Goal: Communication & Community: Answer question/provide support

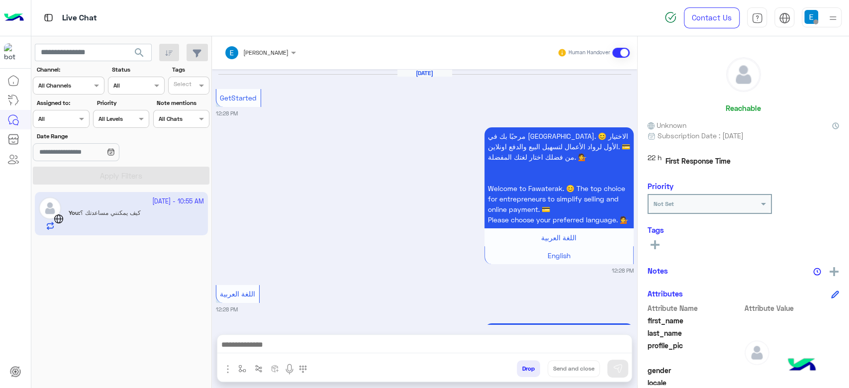
scroll to position [676, 0]
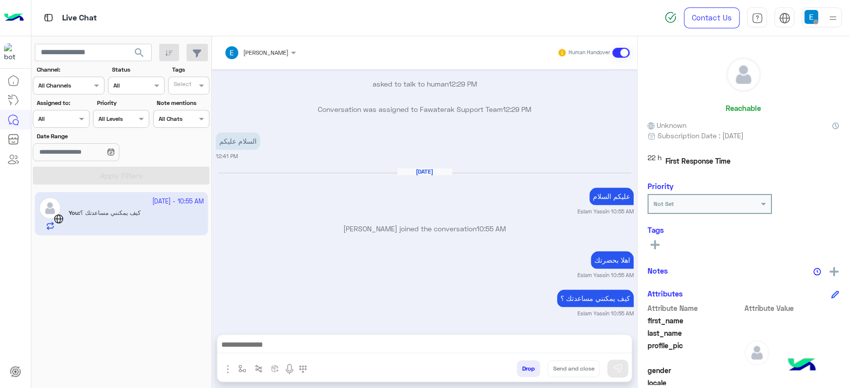
click at [69, 108] on div "Assigned to: Agent Filter All" at bounding box center [61, 112] width 56 height 29
click at [72, 113] on div at bounding box center [60, 117] width 55 height 9
click at [65, 167] on div "Your Inbox" at bounding box center [62, 176] width 58 height 19
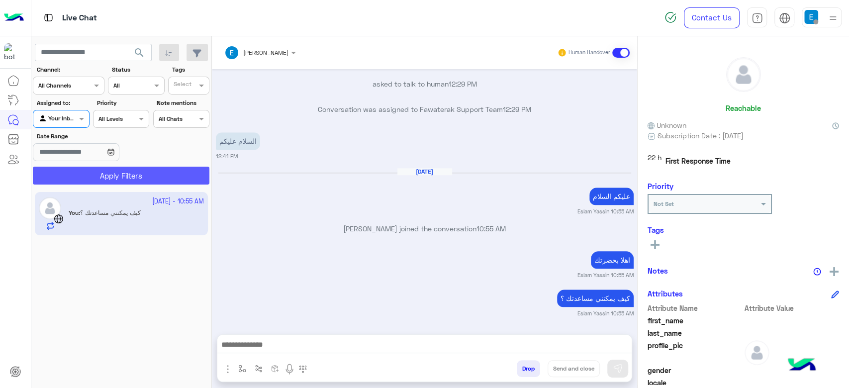
click at [112, 176] on button "Apply Filters" at bounding box center [121, 176] width 176 height 18
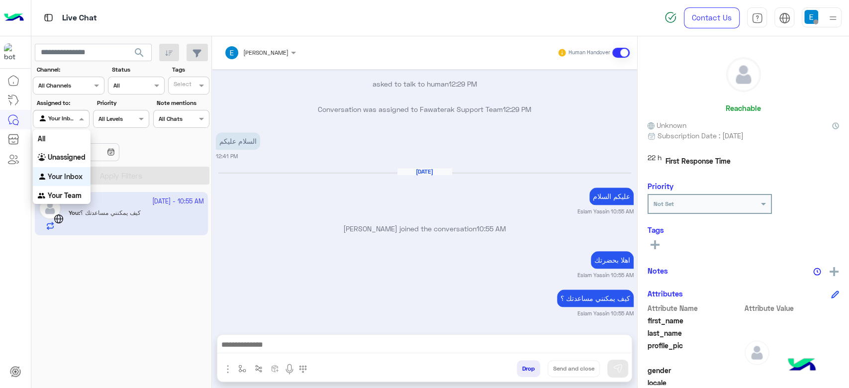
click at [66, 116] on div at bounding box center [60, 117] width 55 height 9
click at [66, 138] on div "All" at bounding box center [62, 138] width 58 height 18
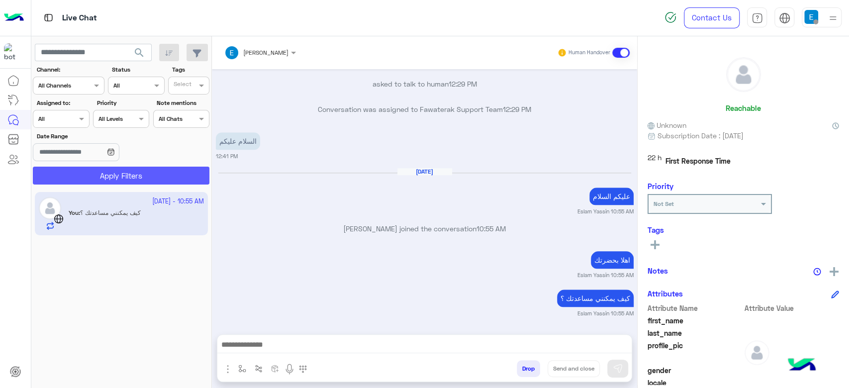
click at [120, 172] on button "Apply Filters" at bounding box center [121, 176] width 176 height 18
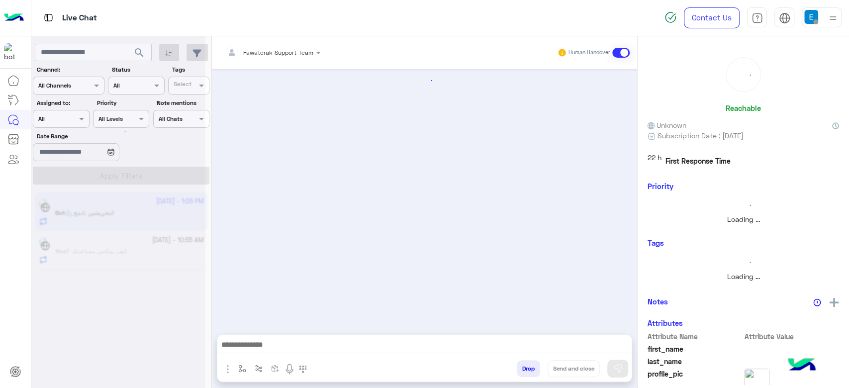
scroll to position [481, 0]
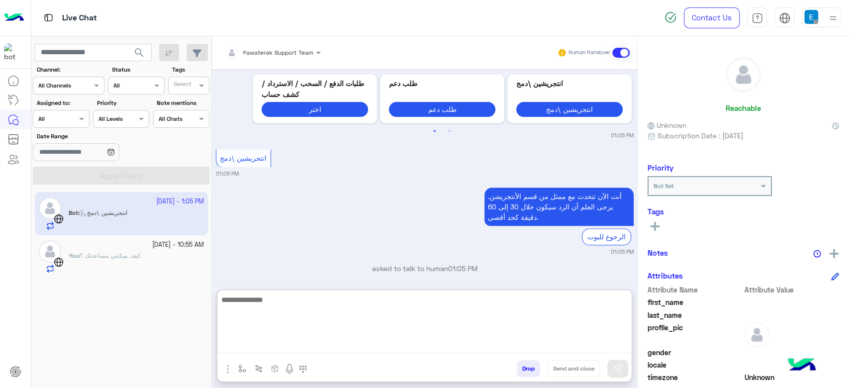
click at [330, 340] on textarea at bounding box center [424, 323] width 414 height 60
type textarea "*"
type textarea "***"
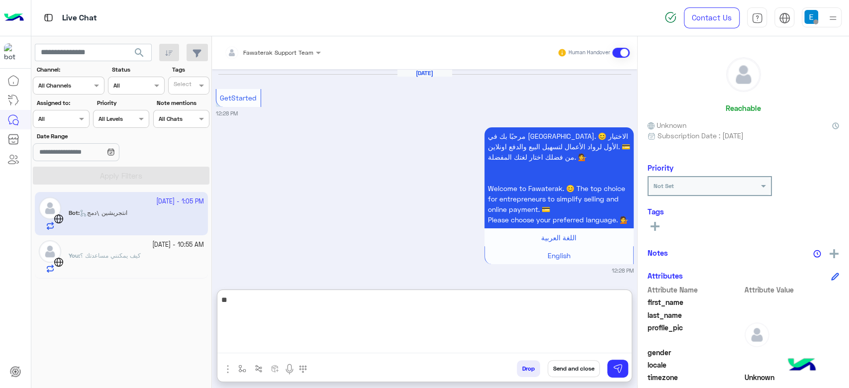
scroll to position [1585, 0]
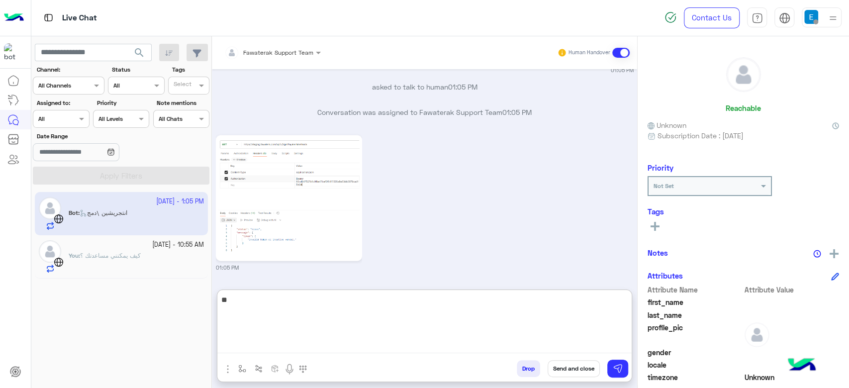
type textarea "*"
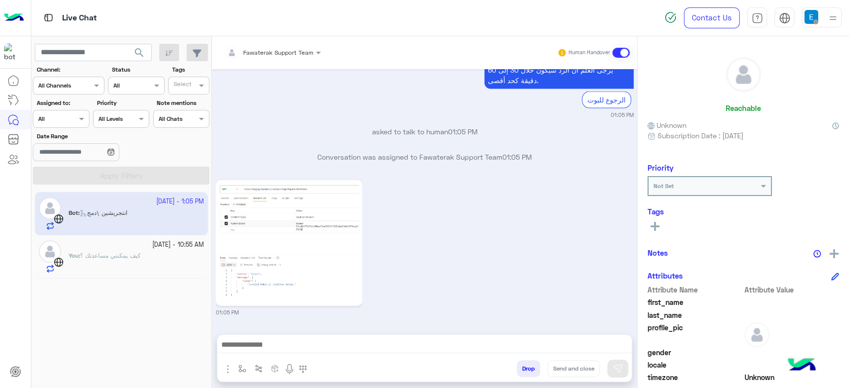
scroll to position [1540, 0]
click at [323, 194] on img at bounding box center [288, 242] width 141 height 121
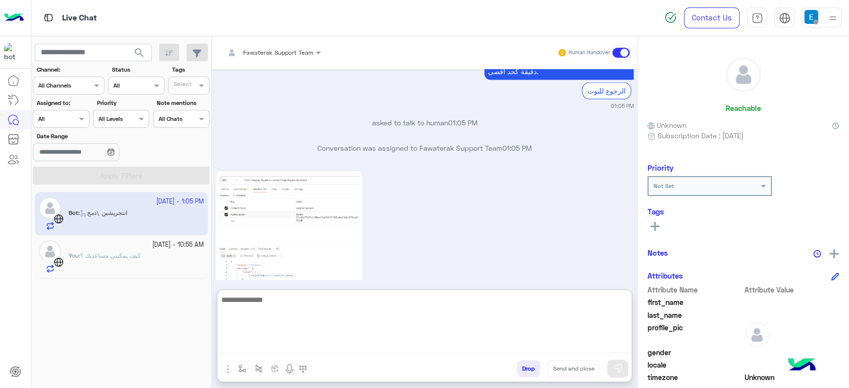
click at [373, 347] on textarea at bounding box center [424, 323] width 414 height 60
type textarea "**********"
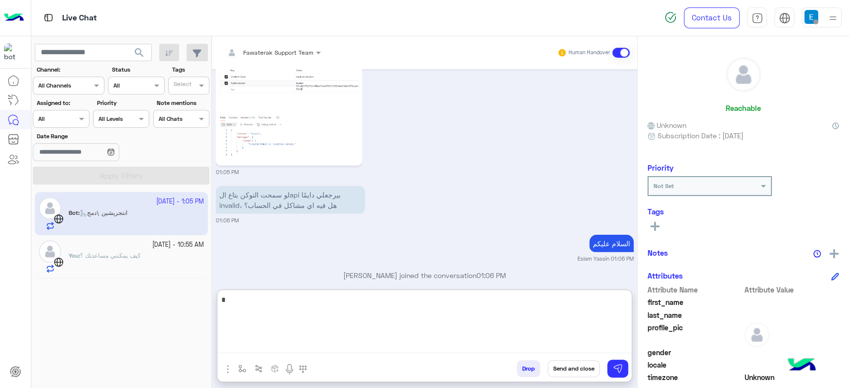
scroll to position [1697, 0]
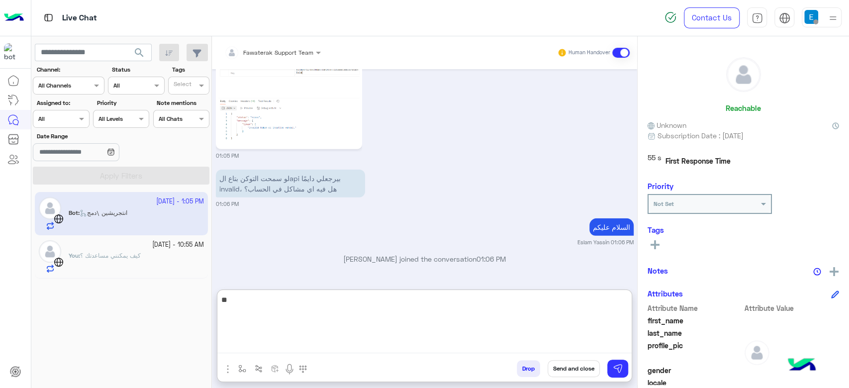
type textarea "*"
type textarea "**********"
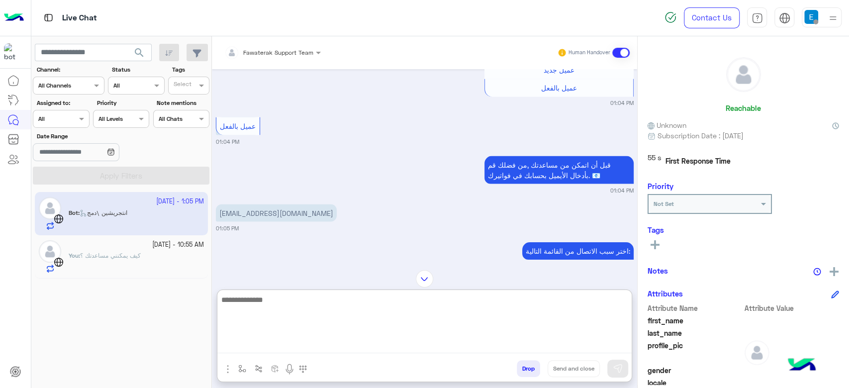
scroll to position [1201, 0]
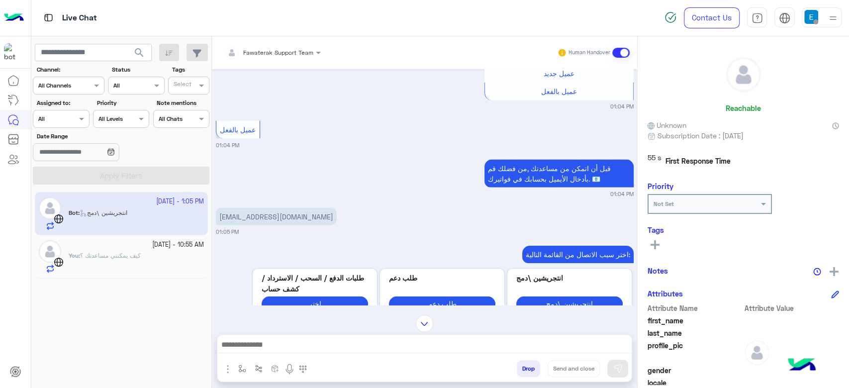
click at [261, 225] on p "mohamedrramadann6@gmail.com" at bounding box center [276, 215] width 121 height 17
copy app-message "mohamedrramadann6@gmail.com"
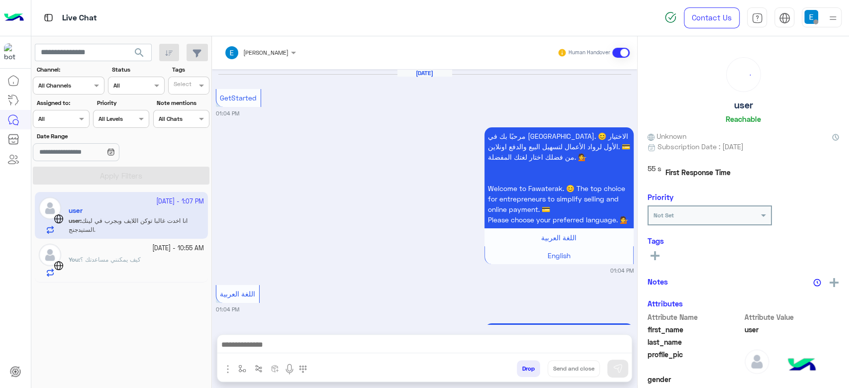
scroll to position [835, 0]
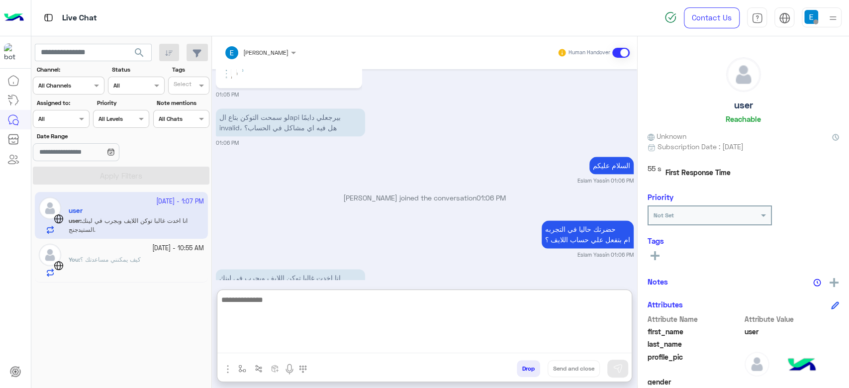
click at [315, 340] on textarea at bounding box center [424, 323] width 414 height 60
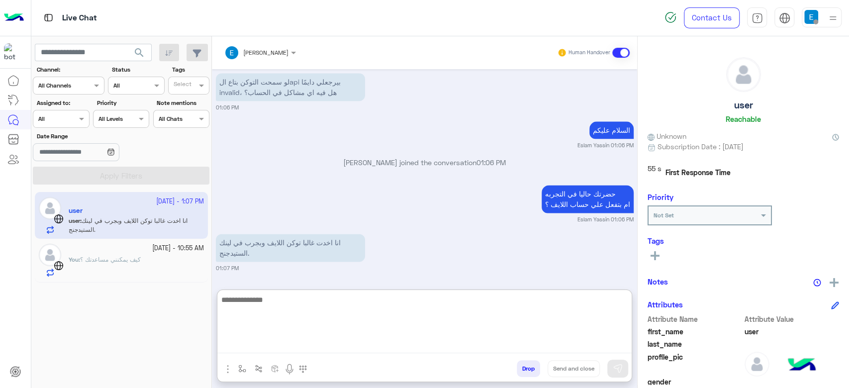
click at [294, 320] on textarea at bounding box center [424, 323] width 414 height 60
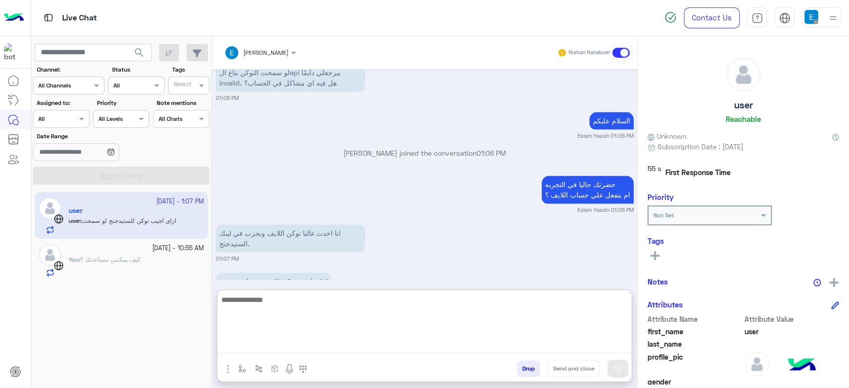
scroll to position [918, 0]
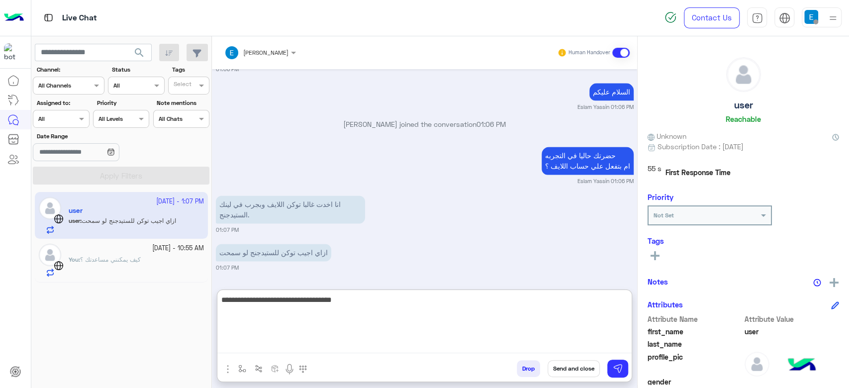
type textarea "**********"
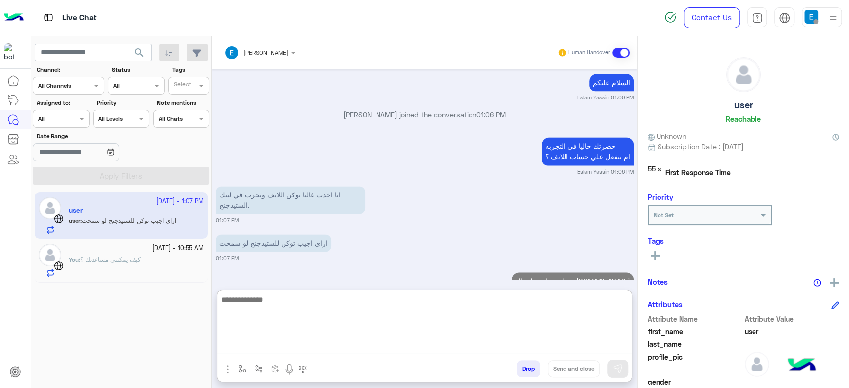
scroll to position [956, 0]
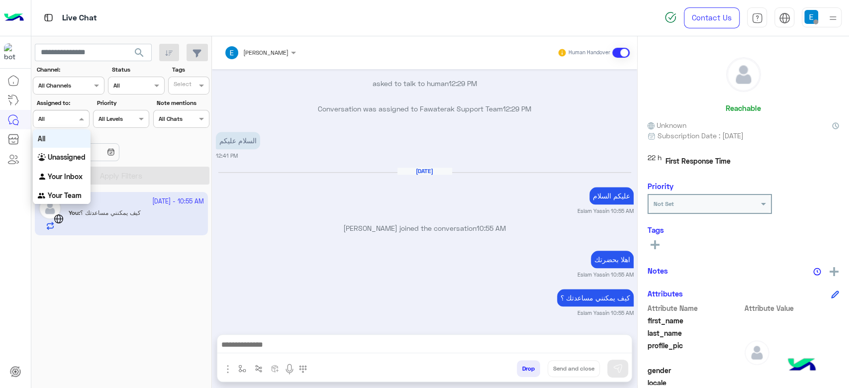
scroll to position [676, 0]
click at [66, 117] on div at bounding box center [60, 117] width 55 height 9
click at [78, 173] on b "Your Inbox" at bounding box center [65, 176] width 35 height 8
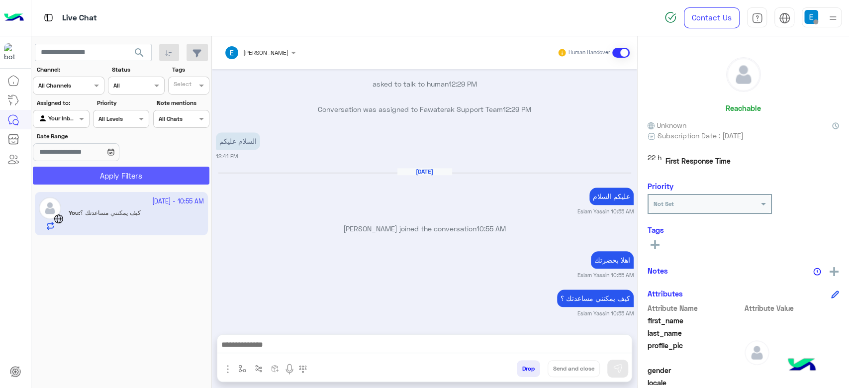
click at [107, 174] on button "Apply Filters" at bounding box center [121, 176] width 176 height 18
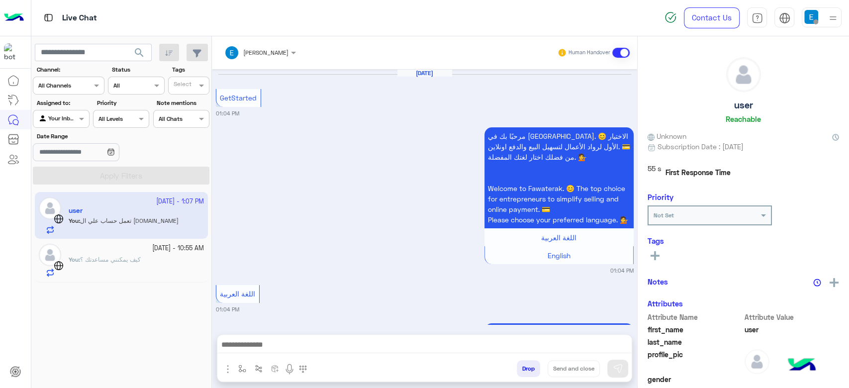
scroll to position [911, 0]
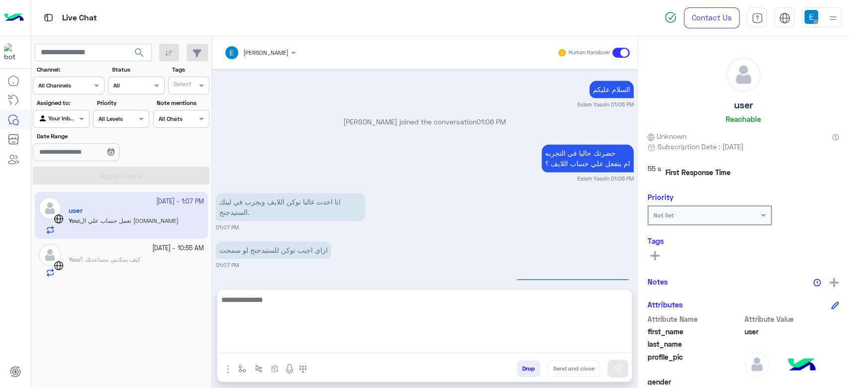
click at [306, 344] on textarea at bounding box center [424, 323] width 414 height 60
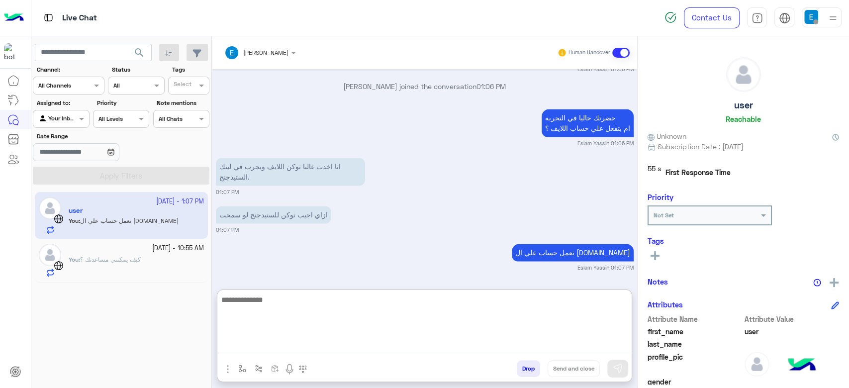
scroll to position [956, 0]
click at [376, 312] on textarea at bounding box center [424, 323] width 414 height 60
type textarea "*"
type textarea "**********"
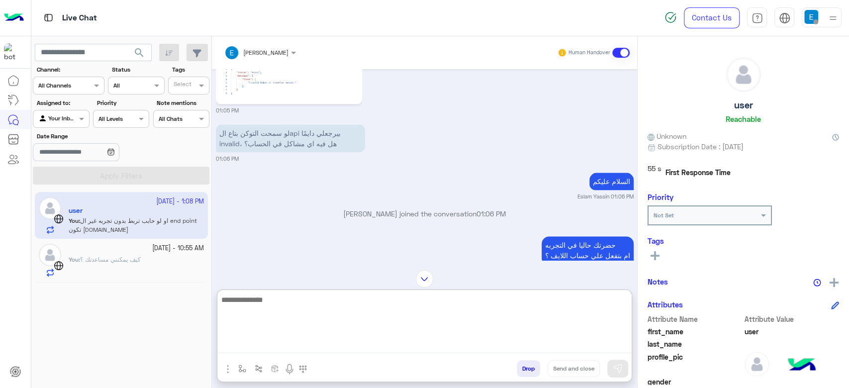
scroll to position [791, 0]
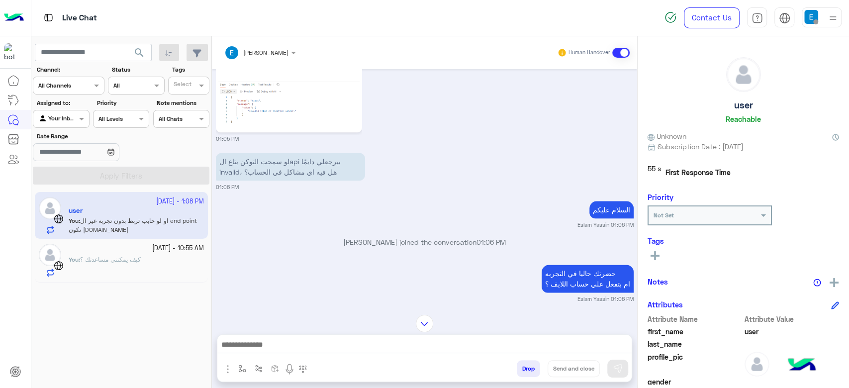
click at [301, 130] on img at bounding box center [288, 69] width 141 height 121
click at [298, 117] on img at bounding box center [288, 69] width 141 height 121
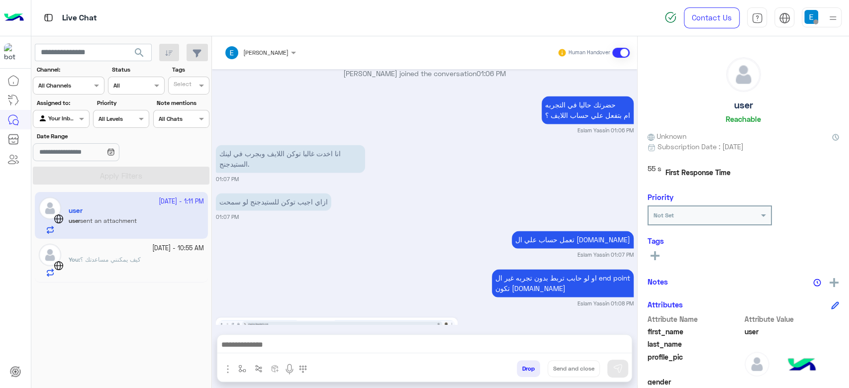
scroll to position [1106, 0]
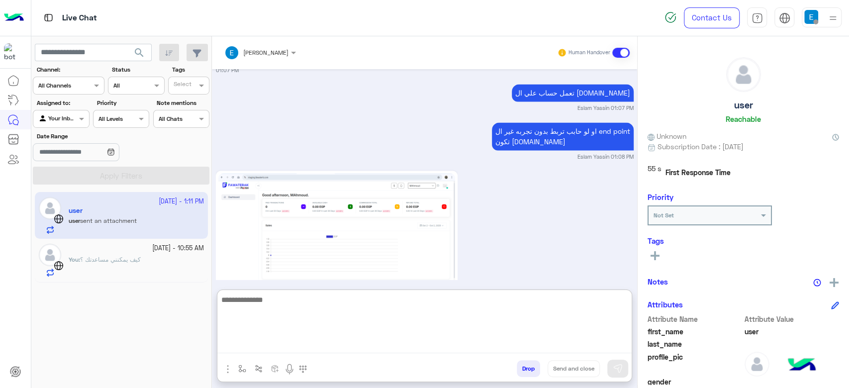
click at [299, 343] on textarea at bounding box center [424, 323] width 414 height 60
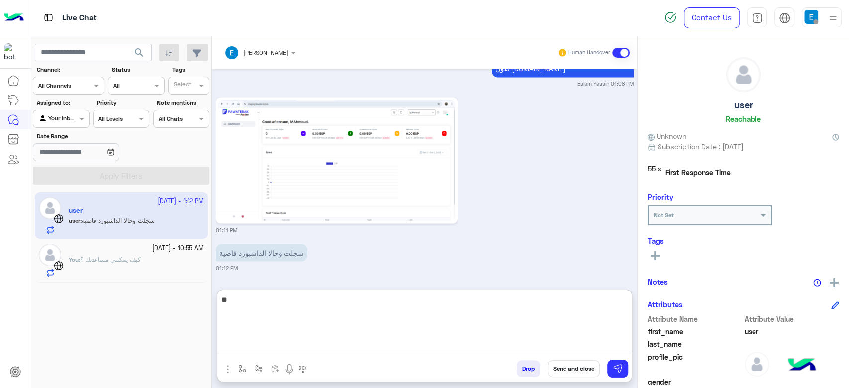
type textarea "*"
click at [299, 343] on textarea at bounding box center [424, 323] width 414 height 60
type textarea "**********"
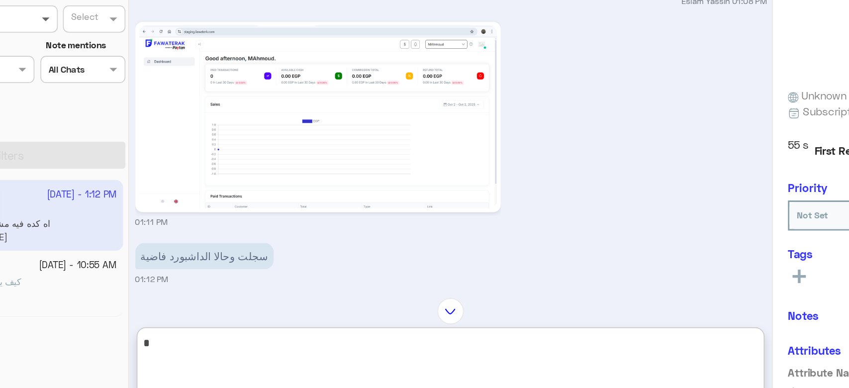
type textarea "*"
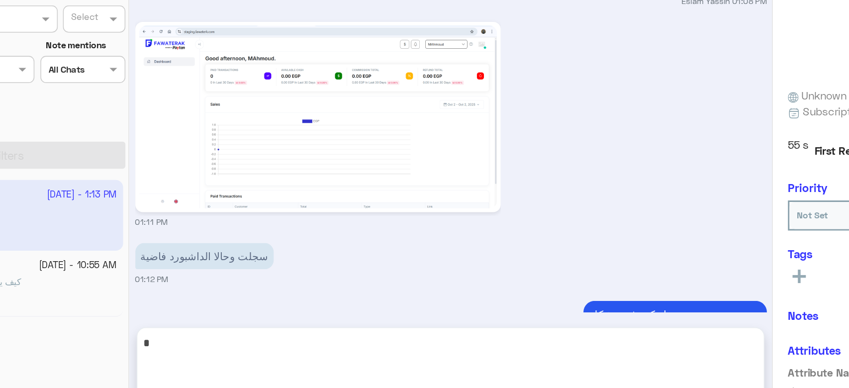
scroll to position [1275, 0]
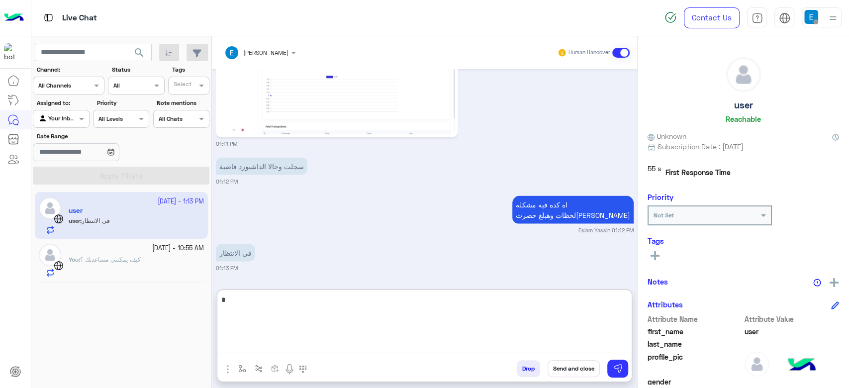
click at [314, 308] on textarea "*" at bounding box center [424, 323] width 414 height 60
type textarea "**********"
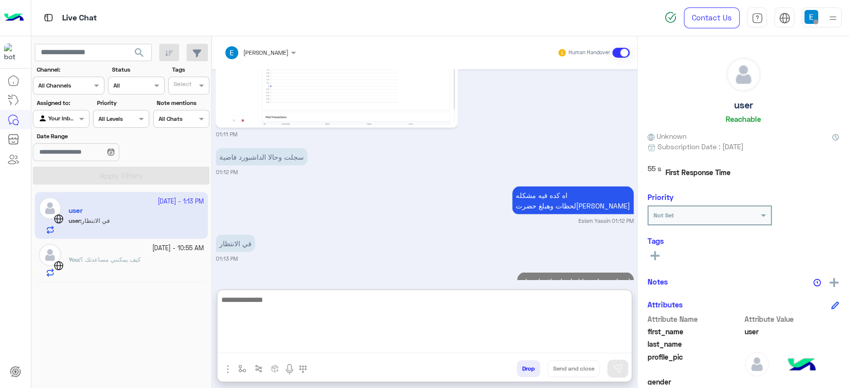
scroll to position [1313, 0]
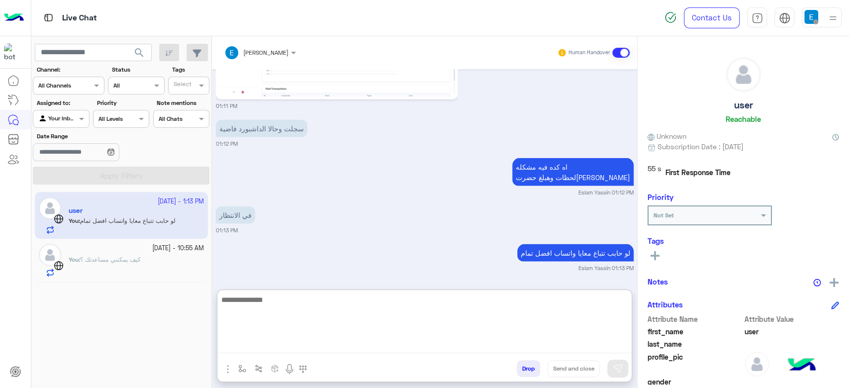
paste textarea "**********"
type textarea "**********"
click at [334, 303] on textarea "**********" at bounding box center [424, 323] width 414 height 60
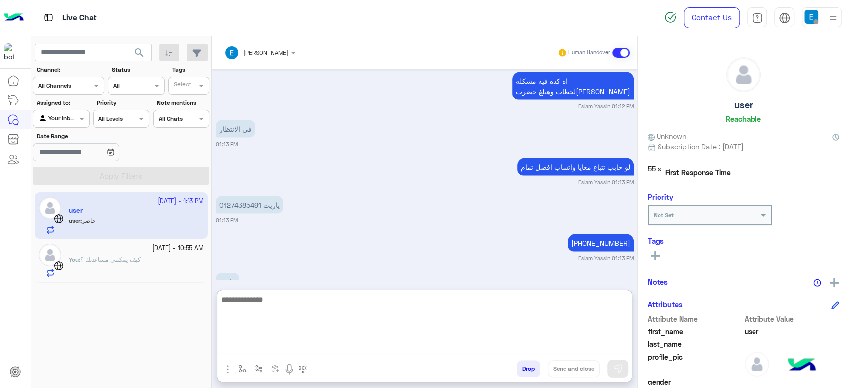
scroll to position [1427, 0]
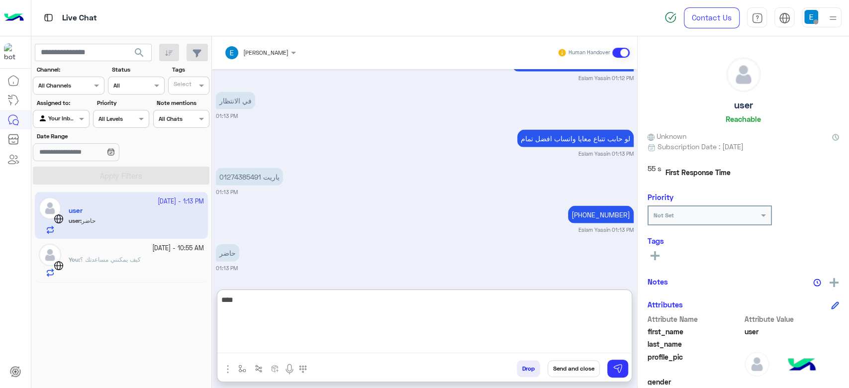
type textarea "****"
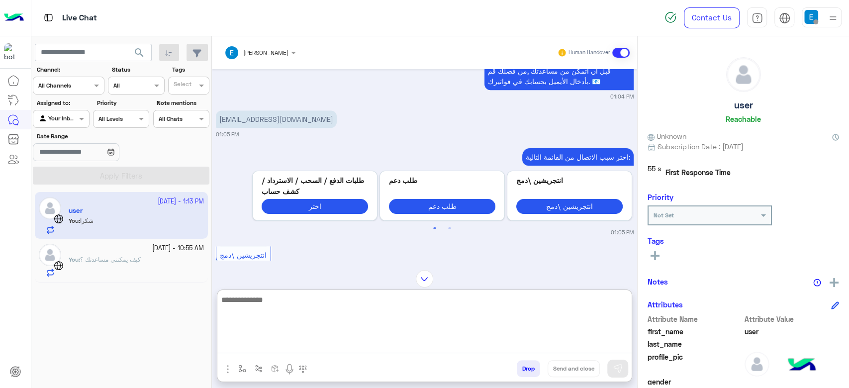
scroll to position [383, 0]
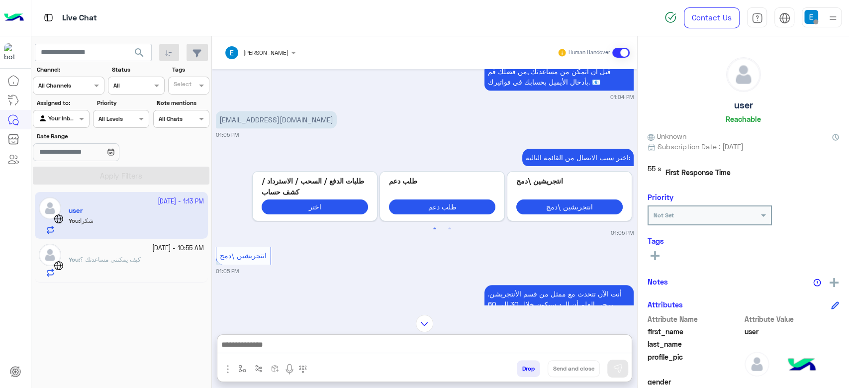
click at [280, 128] on p "mohamedrramadann6@gmail.com" at bounding box center [276, 119] width 121 height 17
copy app-message "mohamedrramadann6@gmail.com"
